Goal: Task Accomplishment & Management: Complete application form

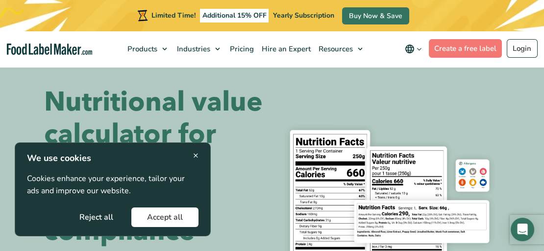
click at [194, 155] on span "×" at bounding box center [195, 155] width 5 height 13
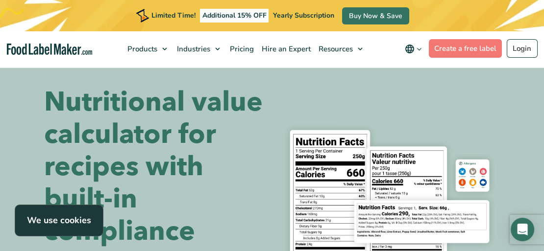
scroll to position [196, 0]
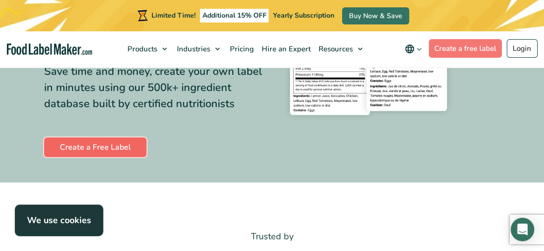
click at [113, 146] on link "Create a Free Label" at bounding box center [95, 148] width 102 height 20
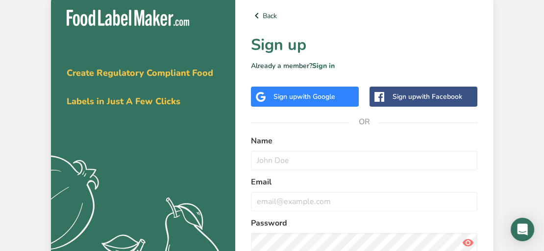
click at [412, 99] on div "Sign up with Facebook" at bounding box center [427, 97] width 70 height 10
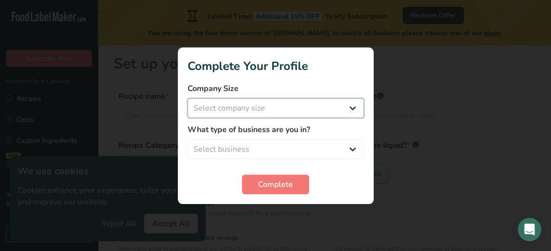
click at [237, 107] on select "Select company size Fewer than 10 Employees 10 to 50 Employees 51 to 500 Employ…" at bounding box center [276, 108] width 176 height 20
select select "1"
click at [188, 98] on select "Select company size Fewer than 10 Employees 10 to 50 Employees 51 to 500 Employ…" at bounding box center [276, 108] width 176 height 20
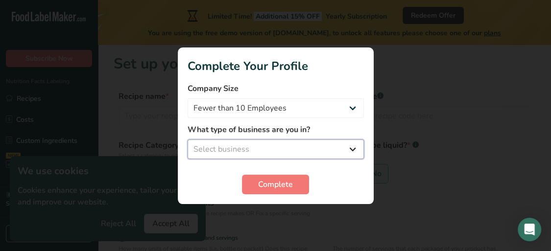
click at [246, 147] on select "Select business Packaged Food Manufacturer Restaurant & Cafe Bakery Meal Plans …" at bounding box center [276, 150] width 176 height 20
select select "1"
click at [188, 140] on select "Select business Packaged Food Manufacturer Restaurant & Cafe Bakery Meal Plans …" at bounding box center [276, 150] width 176 height 20
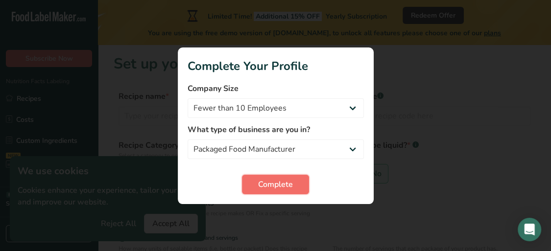
click at [271, 185] on span "Complete" at bounding box center [275, 185] width 35 height 12
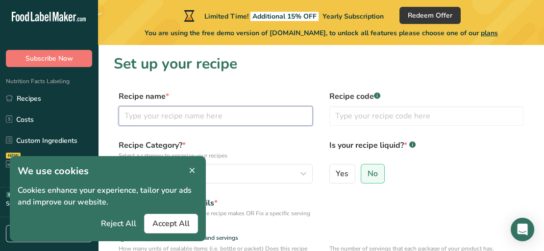
click at [166, 112] on input "text" at bounding box center [215, 116] width 194 height 20
type input "Blue Cheese Sauce"
click at [386, 99] on label "Recipe code .a-a{fill:#347362;}.b-a{fill:#fff;}" at bounding box center [426, 97] width 194 height 12
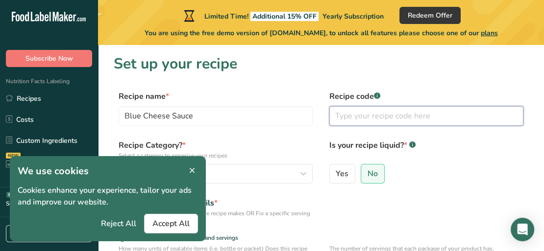
click at [376, 111] on input "text" at bounding box center [426, 116] width 194 height 20
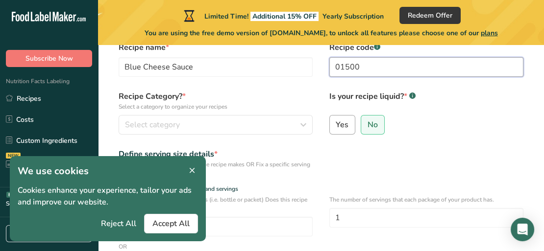
type input "01500"
click at [347, 127] on span "Yes" at bounding box center [341, 125] width 13 height 10
click at [336, 127] on input "Yes" at bounding box center [333, 124] width 6 height 6
radio input "true"
radio input "false"
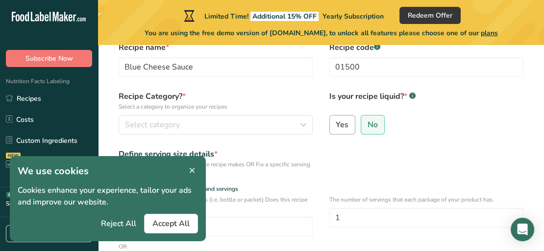
select select "22"
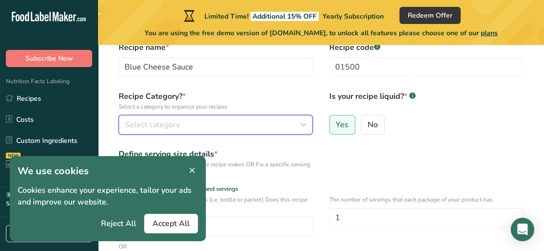
click at [183, 127] on div "Select category" at bounding box center [212, 125] width 175 height 12
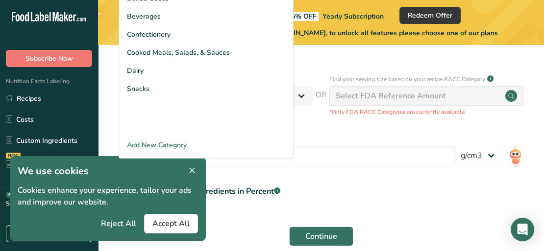
scroll to position [292, 0]
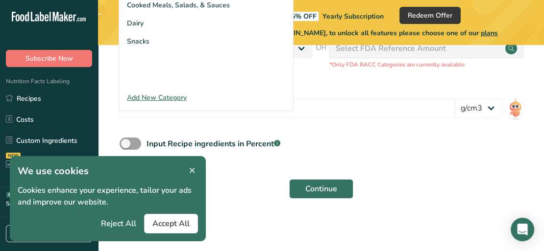
click at [172, 103] on div "Add New Category" at bounding box center [206, 98] width 174 height 10
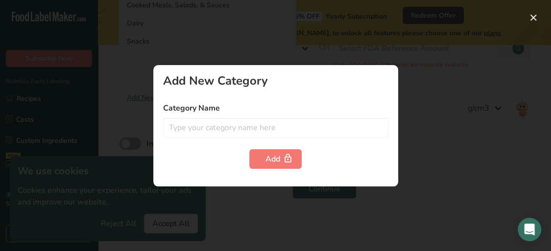
click at [256, 112] on label "Category Name" at bounding box center [275, 108] width 225 height 12
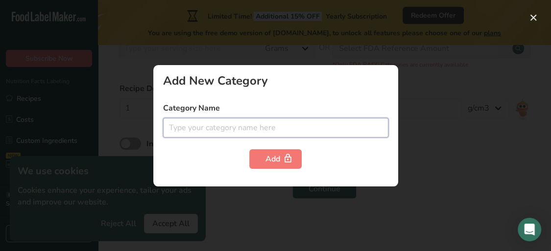
click at [247, 125] on input "text" at bounding box center [275, 128] width 225 height 20
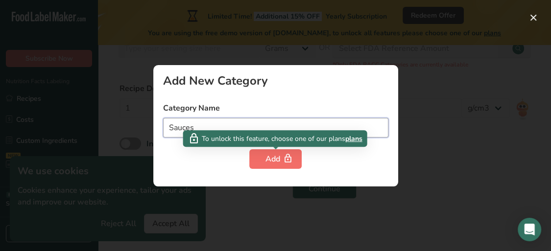
type input "Sauces"
click at [266, 156] on div "Add" at bounding box center [275, 159] width 20 height 12
click at [282, 157] on span "button" at bounding box center [288, 159] width 12 height 12
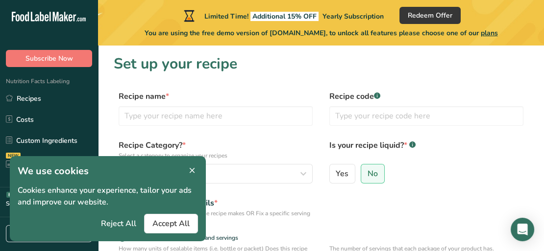
click at [190, 171] on icon at bounding box center [192, 171] width 9 height 14
click at [196, 173] on icon at bounding box center [192, 171] width 9 height 14
